Goal: Task Accomplishment & Management: Use online tool/utility

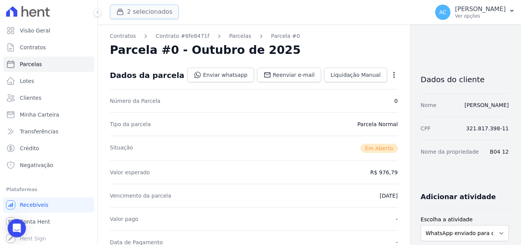
click at [147, 15] on button "2 selecionados" at bounding box center [144, 12] width 69 height 15
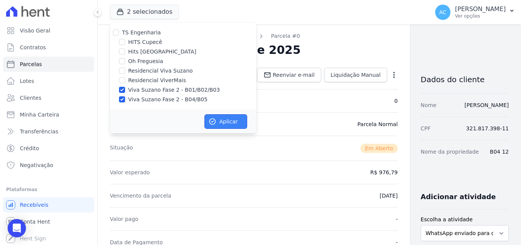
click at [228, 122] on button "Aplicar" at bounding box center [226, 121] width 43 height 15
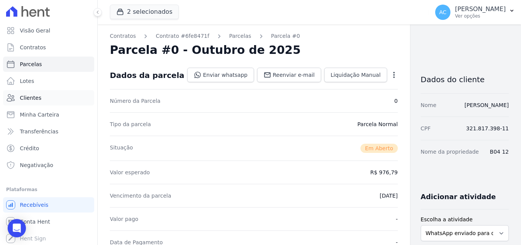
click at [54, 97] on link "Clientes" at bounding box center [48, 97] width 91 height 15
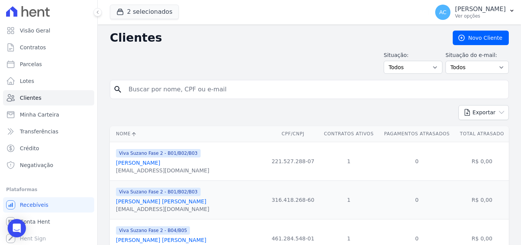
click at [201, 91] on input "search" at bounding box center [315, 89] width 382 height 15
type input "clodoaldo"
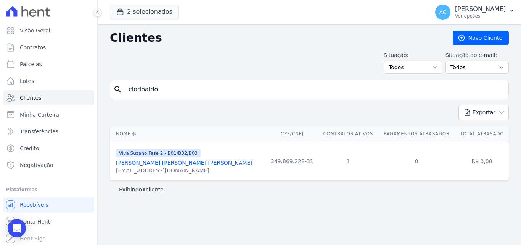
click at [194, 163] on link "[PERSON_NAME] [PERSON_NAME] [PERSON_NAME]" at bounding box center [184, 163] width 137 height 6
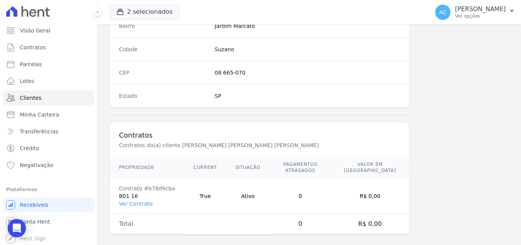
scroll to position [469, 0]
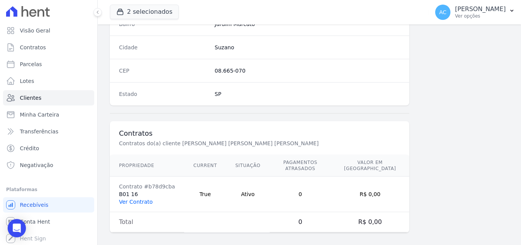
click at [143, 198] on link "Ver Contrato" at bounding box center [136, 201] width 34 height 6
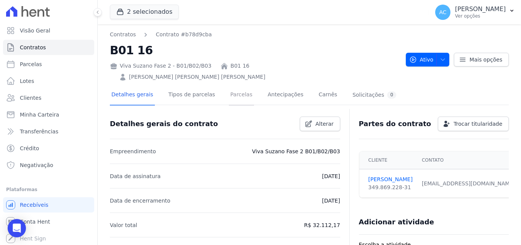
click at [232, 85] on link "Parcelas" at bounding box center [241, 95] width 25 height 20
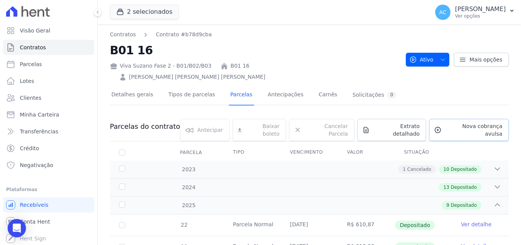
click at [465, 122] on span "Nova cobrança avulsa" at bounding box center [474, 129] width 58 height 15
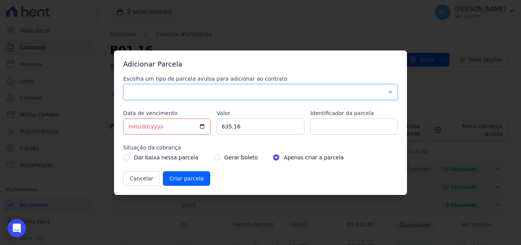
drag, startPoint x: 266, startPoint y: 87, endPoint x: 266, endPoint y: 97, distance: 9.2
click at [266, 87] on select "Parcela Normal Sinal Caução Intercalada Chaves Pré Chaves Pós Chaves Taxas Quit…" at bounding box center [260, 92] width 275 height 16
select select "standard"
click at [123, 84] on select "Parcela Normal Sinal Caução Intercalada Chaves Pré Chaves Pós Chaves Taxas Quit…" at bounding box center [260, 92] width 275 height 16
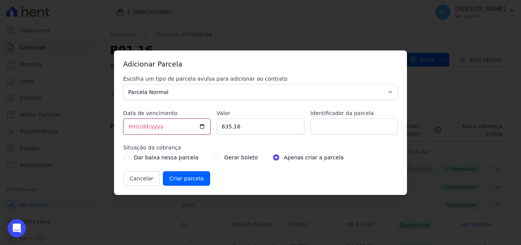
click at [129, 125] on input "[DATE]" at bounding box center [166, 126] width 87 height 16
type input "[DATE]"
drag, startPoint x: 257, startPoint y: 126, endPoint x: 196, endPoint y: 114, distance: 62.2
click at [196, 114] on div "Escolha um tipo de parcela avulsa para adicionar ao contrato Parcela Normal Sin…" at bounding box center [260, 130] width 275 height 111
type input "649.70"
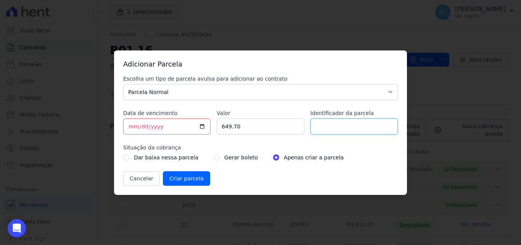
click at [329, 126] on input "Identificador da parcela" at bounding box center [354, 126] width 87 height 16
type input "10/25"
click at [181, 185] on div "Adicionar Parcela Escolha um tipo de parcela avulsa para adicionar ao contrato …" at bounding box center [260, 122] width 293 height 144
click at [184, 183] on input "Criar parcela" at bounding box center [186, 178] width 47 height 15
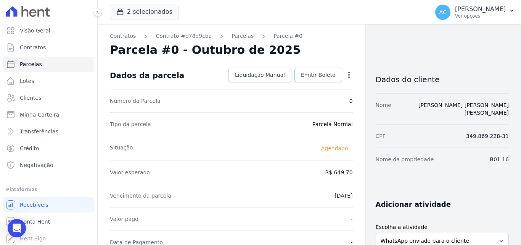
click at [311, 76] on span "Emitir Boleto" at bounding box center [318, 75] width 35 height 8
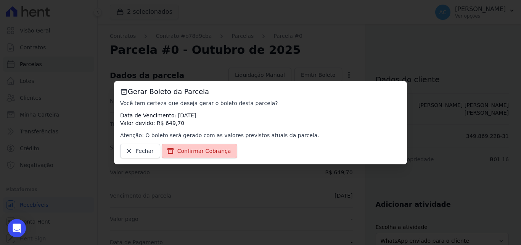
click at [187, 153] on span "Confirmar Cobrança" at bounding box center [204, 151] width 54 height 8
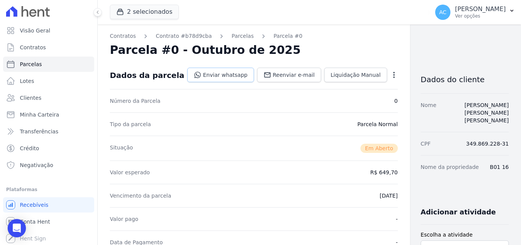
click at [211, 73] on link "Enviar whatsapp" at bounding box center [220, 75] width 67 height 15
